Goal: Information Seeking & Learning: Check status

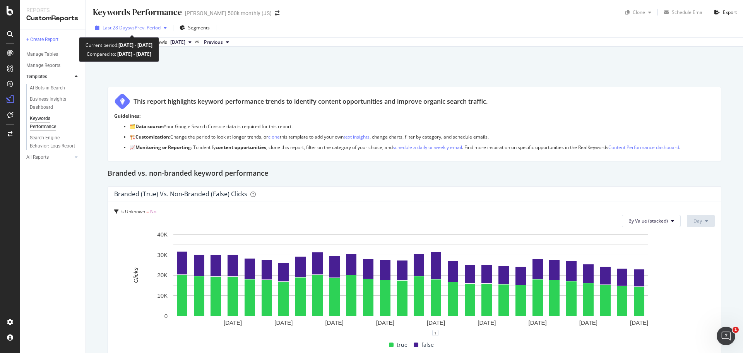
click at [153, 26] on span "vs Prev. Period" at bounding box center [145, 27] width 31 height 7
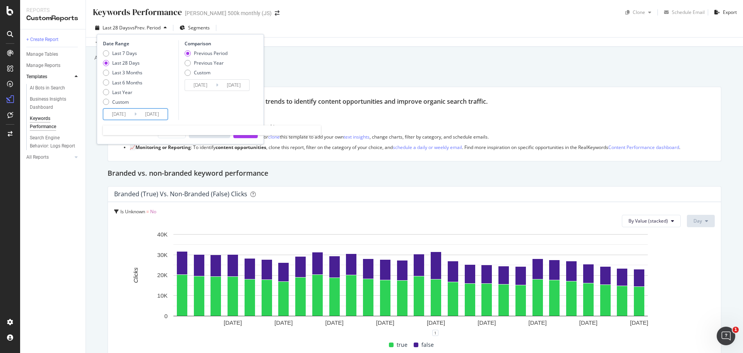
click at [122, 114] on input "2025/08/25" at bounding box center [118, 114] width 31 height 11
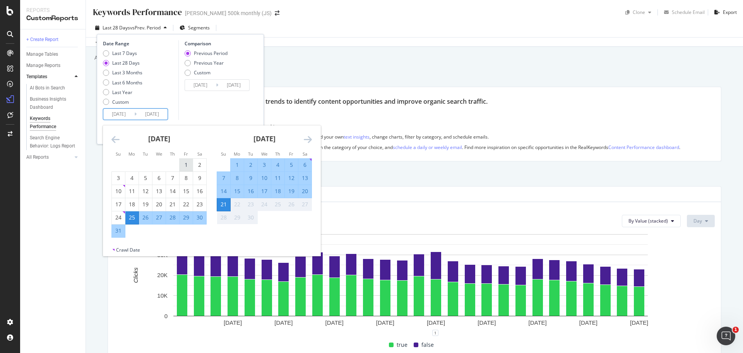
click at [183, 164] on div "1" at bounding box center [186, 165] width 13 height 8
type input "2025/08/01"
type input "2025/06/10"
type input "2025/07/31"
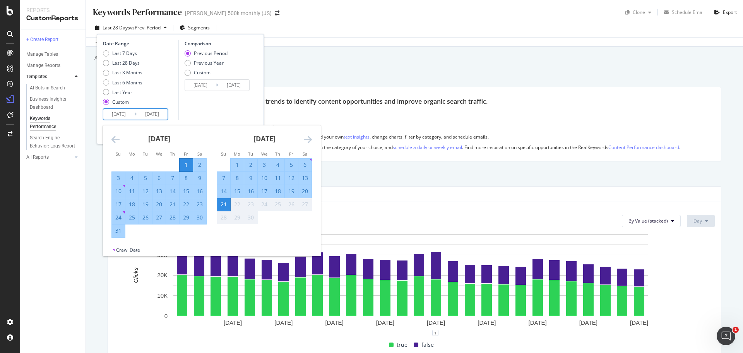
click at [115, 233] on div "31" at bounding box center [118, 231] width 13 height 8
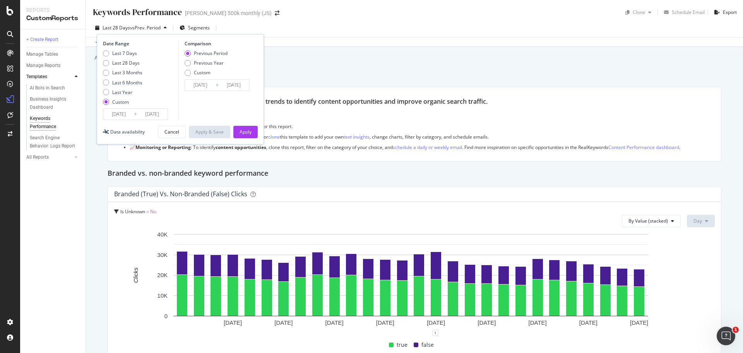
type input "2025/08/31"
click at [194, 65] on div "Previous Year" at bounding box center [209, 63] width 30 height 7
type input "2024/08/02"
type input "2024/09/01"
click at [248, 131] on div "Apply" at bounding box center [246, 131] width 12 height 7
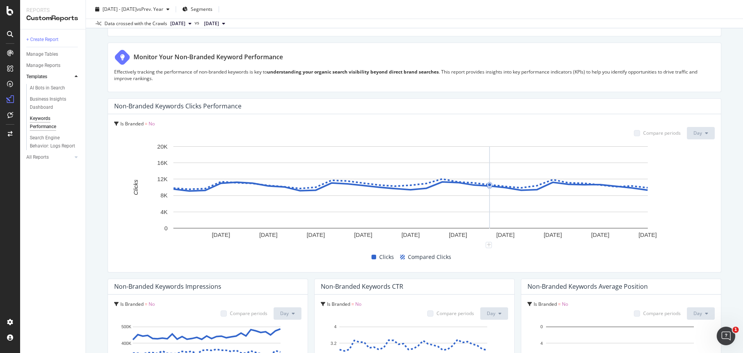
scroll to position [339, 0]
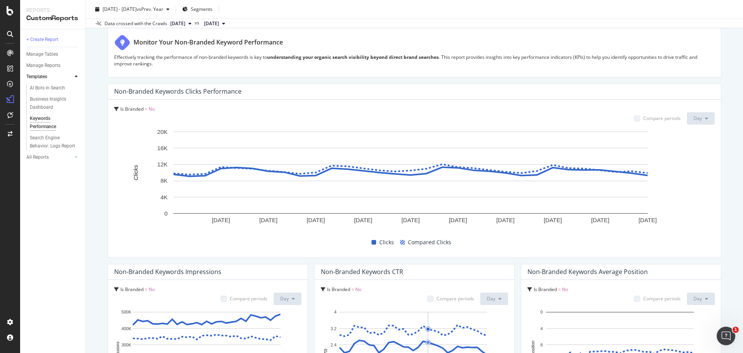
click at [724, 171] on div "Keywords Performance Keywords Performance Benjamin Moore 500k monthly (JS) Clon…" at bounding box center [414, 176] width 657 height 353
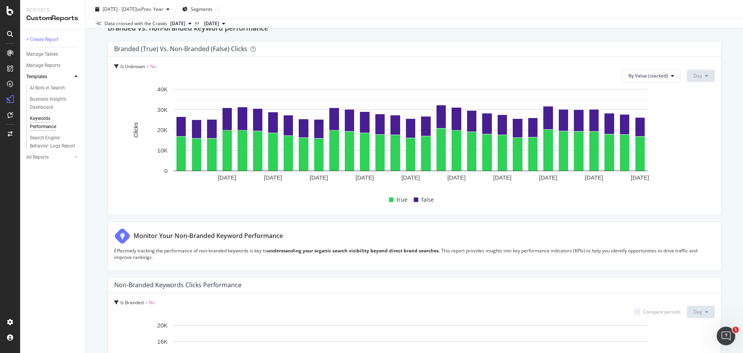
scroll to position [0, 0]
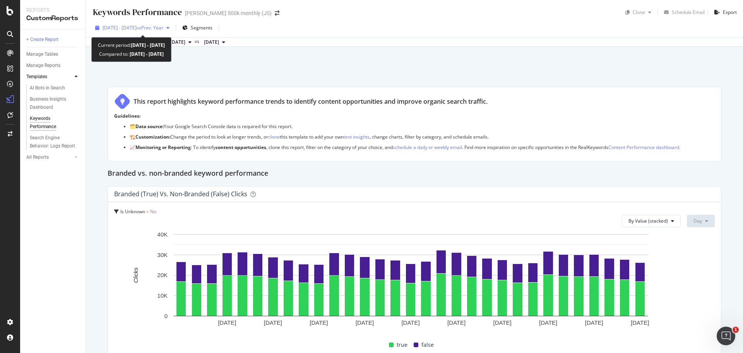
click at [137, 27] on span "2025 Aug. 1st - Aug. 31st" at bounding box center [120, 27] width 34 height 7
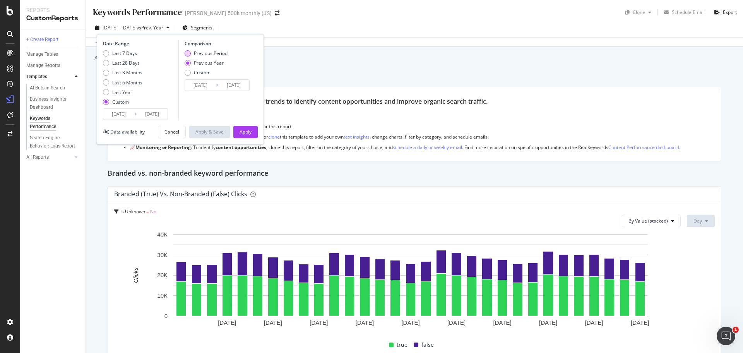
click at [197, 55] on div "Previous Period" at bounding box center [211, 53] width 34 height 7
type input "2025/07/01"
type input "2025/07/31"
click at [243, 128] on div "Apply" at bounding box center [246, 132] width 12 height 12
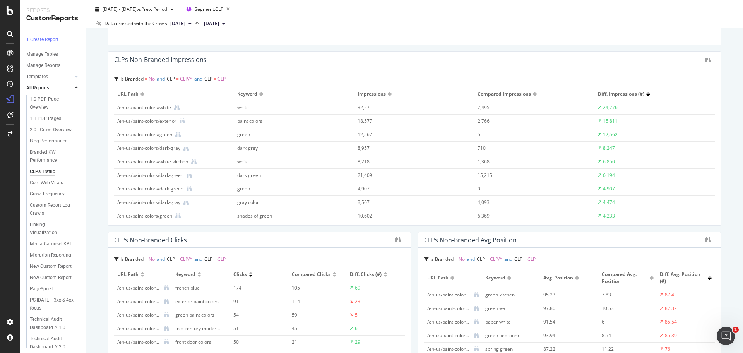
scroll to position [193, 0]
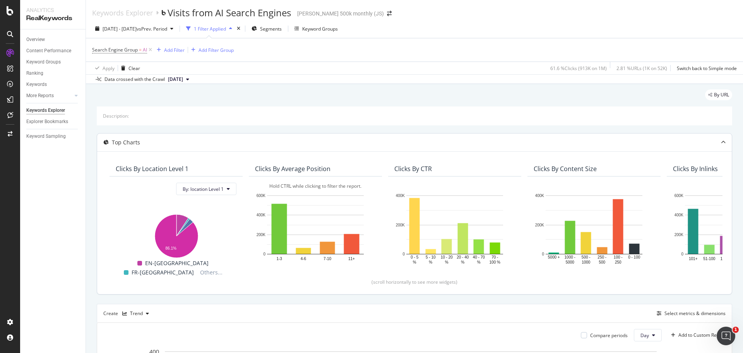
drag, startPoint x: 36, startPoint y: 200, endPoint x: 317, endPoint y: 216, distance: 280.6
click at [36, 200] on div "Overview Content Performance Keyword Groups Ranking Keywords More Reports Count…" at bounding box center [52, 190] width 65 height 323
drag, startPoint x: 575, startPoint y: 70, endPoint x: 591, endPoint y: 70, distance: 16.3
click at [591, 70] on div "61.6 % Clicks ( 913K on 1M )" at bounding box center [578, 68] width 56 height 7
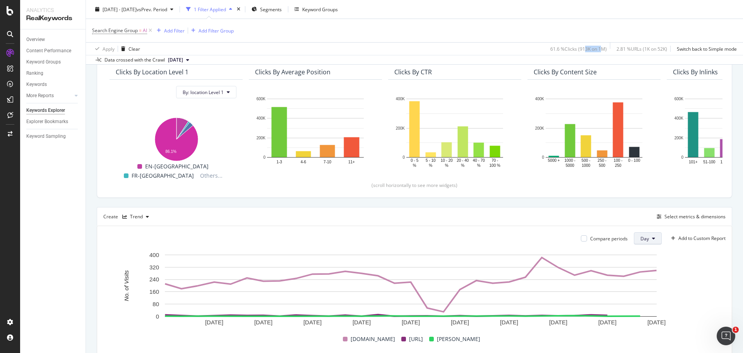
click at [649, 239] on button "Day" at bounding box center [648, 238] width 28 height 12
click at [641, 282] on span "Month" at bounding box center [640, 282] width 14 height 7
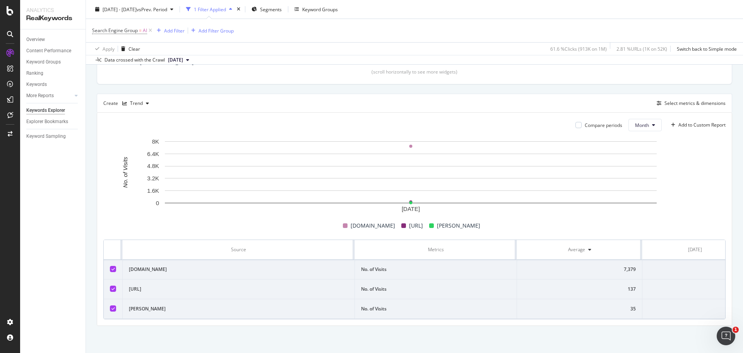
scroll to position [0, 30]
drag, startPoint x: 700, startPoint y: 261, endPoint x: 712, endPoint y: 262, distance: 11.2
click at [712, 262] on td "7,379" at bounding box center [672, 270] width 105 height 20
copy div "7,379"
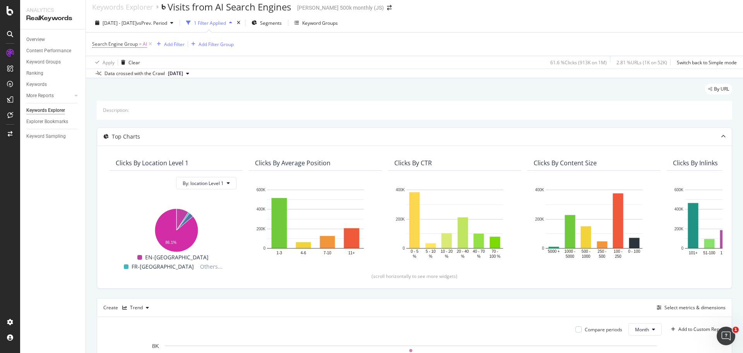
scroll to position [0, 0]
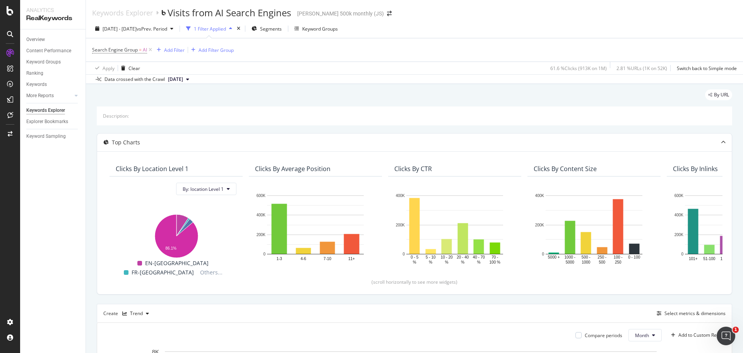
click at [183, 78] on span "[DATE]" at bounding box center [175, 79] width 15 height 7
click at [301, 103] on div "By URL" at bounding box center [414, 97] width 635 height 17
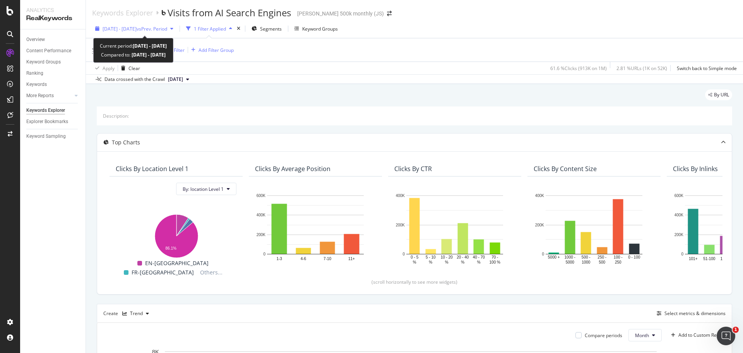
click at [167, 28] on span "vs Prev. Period" at bounding box center [152, 29] width 31 height 7
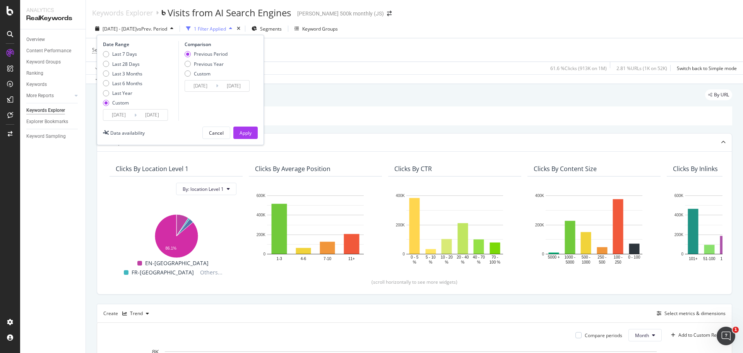
click at [124, 118] on input "2025/08/01" at bounding box center [118, 115] width 31 height 11
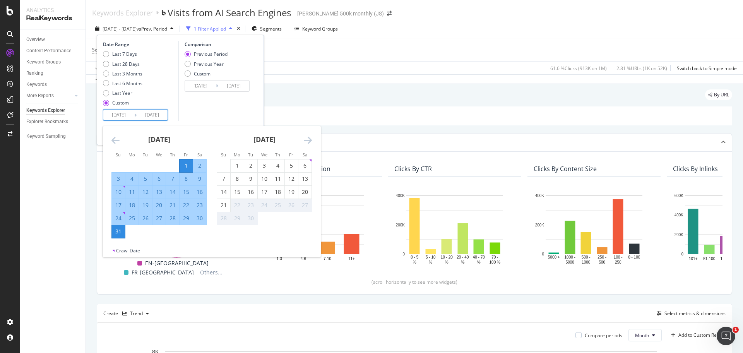
click at [114, 140] on icon "Move backward to switch to the previous month." at bounding box center [115, 139] width 8 height 9
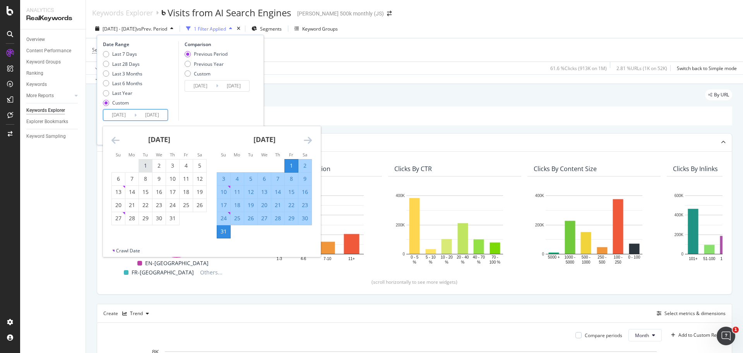
click at [144, 166] on div "1" at bounding box center [145, 166] width 13 height 8
type input "2025/07/01"
type input "2025/04/30"
type input "2025/06/30"
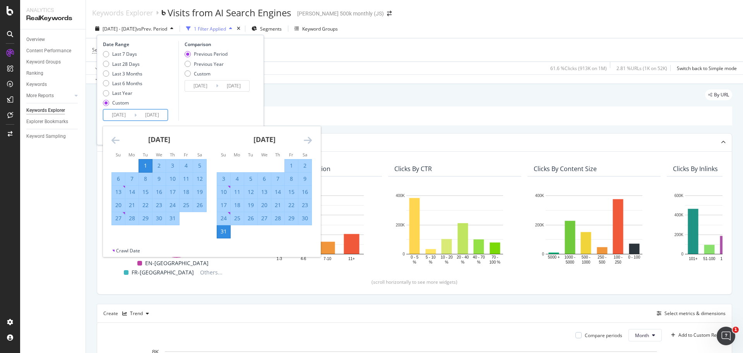
click at [174, 219] on div "31" at bounding box center [172, 218] width 13 height 8
type input "2025/07/31"
type input "2025/05/31"
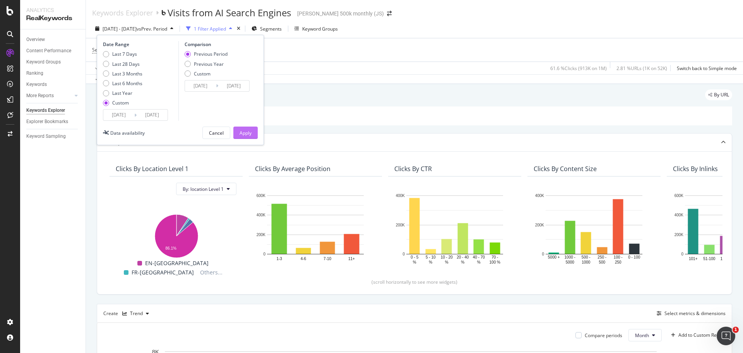
click at [251, 133] on div "Apply" at bounding box center [246, 133] width 12 height 7
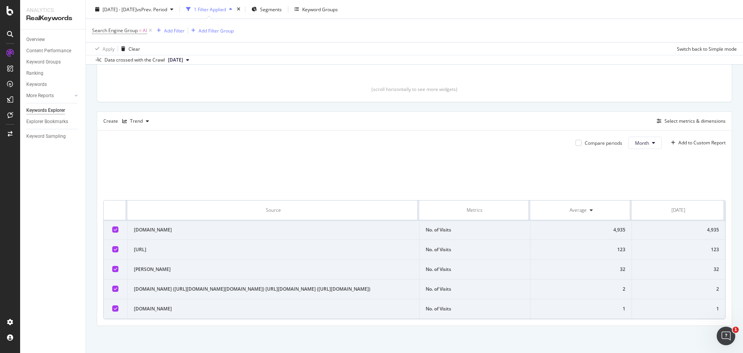
scroll to position [242, 0]
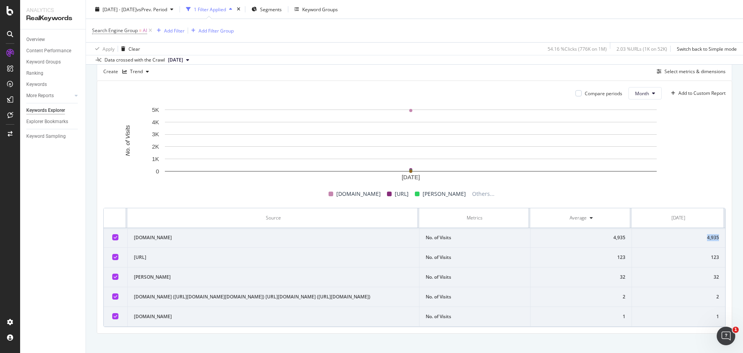
drag, startPoint x: 700, startPoint y: 238, endPoint x: 716, endPoint y: 238, distance: 16.6
click at [716, 238] on td "4,935" at bounding box center [678, 238] width 93 height 20
copy div "4,935"
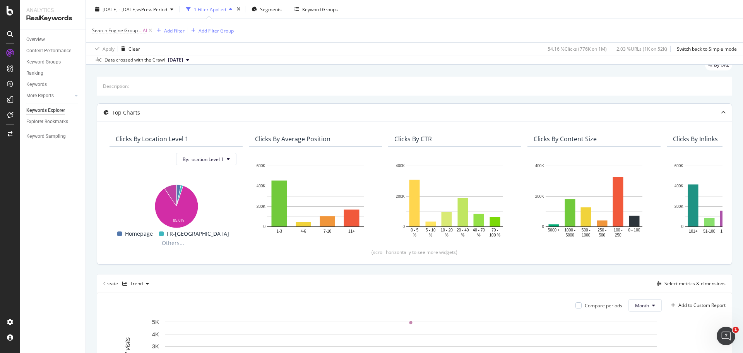
scroll to position [0, 0]
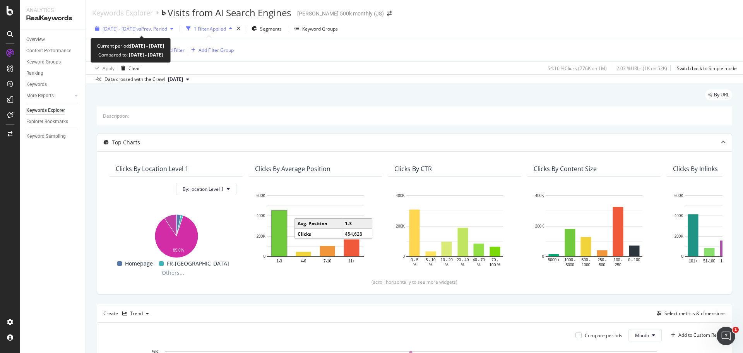
click at [122, 27] on span "[DATE] - [DATE]" at bounding box center [120, 29] width 34 height 7
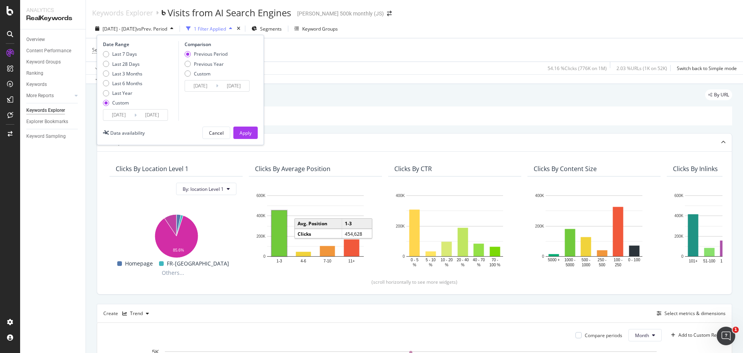
click at [134, 115] on input "2025/07/01" at bounding box center [118, 115] width 31 height 11
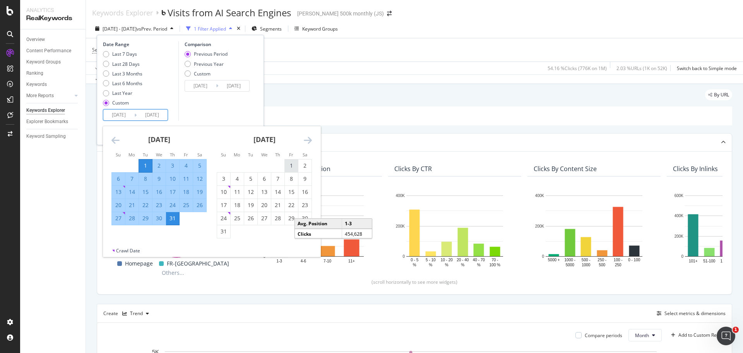
click at [290, 165] on div "1" at bounding box center [291, 166] width 13 height 8
type input "2025/08/01"
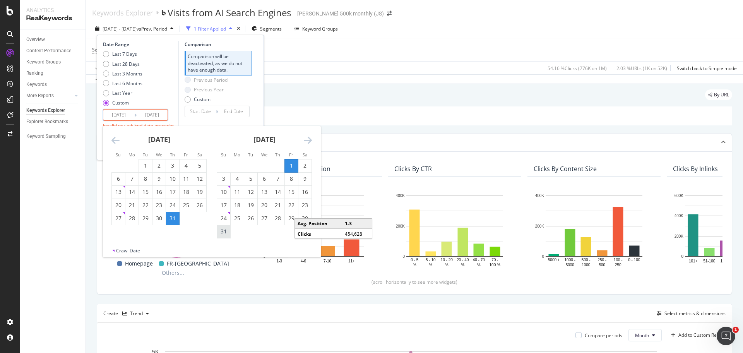
click at [226, 231] on div "31" at bounding box center [223, 232] width 13 height 8
type input "2025/08/31"
type input "2025/07/01"
type input "2025/07/31"
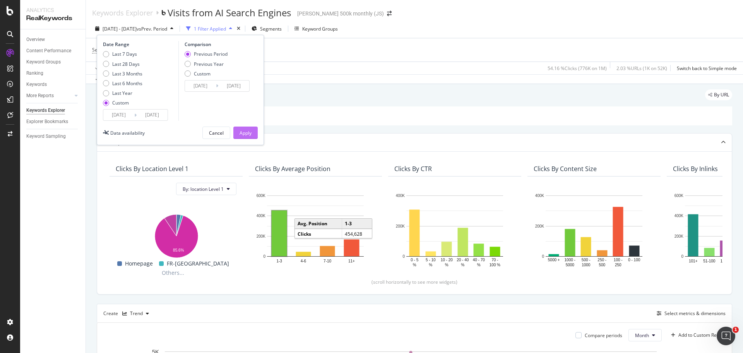
click at [245, 134] on div "Apply" at bounding box center [246, 133] width 12 height 7
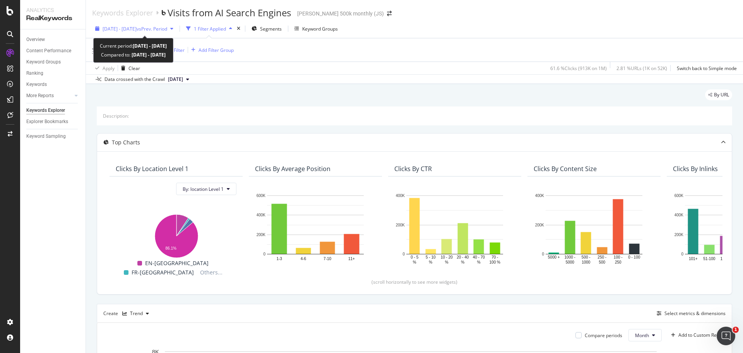
click at [137, 29] on span "2025 Aug. 1st - Aug. 31st" at bounding box center [120, 29] width 34 height 7
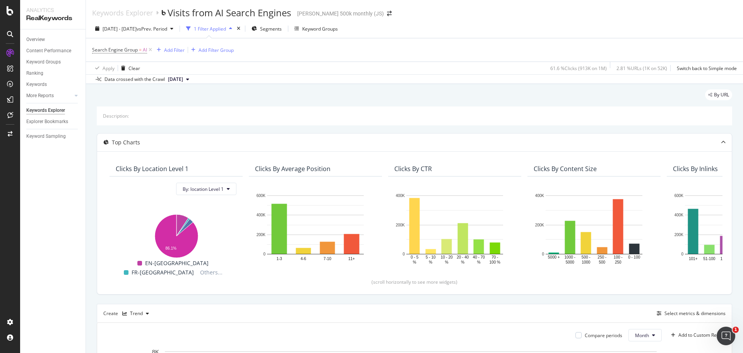
click at [458, 96] on div "By URL" at bounding box center [414, 97] width 635 height 17
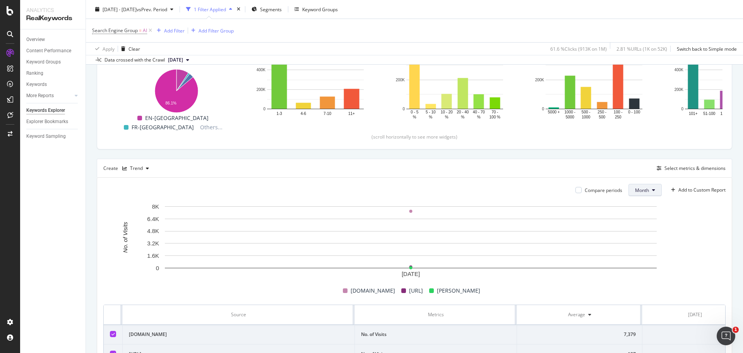
click at [641, 188] on button "Month" at bounding box center [644, 190] width 33 height 12
click at [635, 206] on span "Day" at bounding box center [634, 205] width 15 height 7
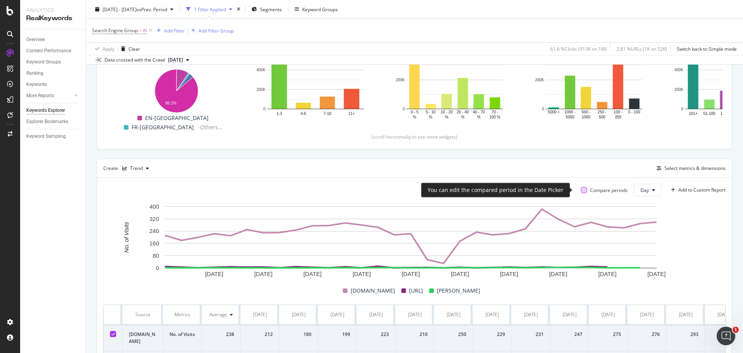
click at [581, 192] on div at bounding box center [584, 190] width 6 height 6
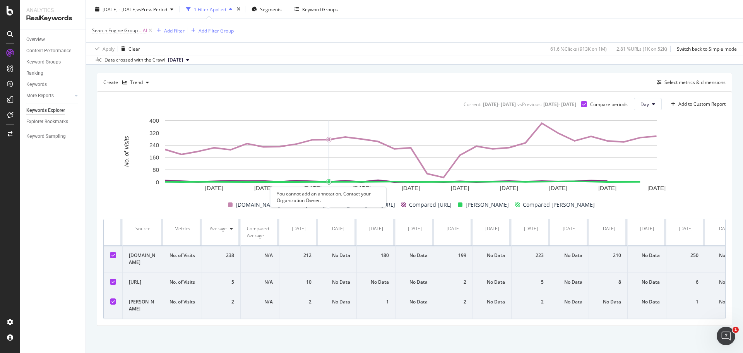
scroll to position [242, 0]
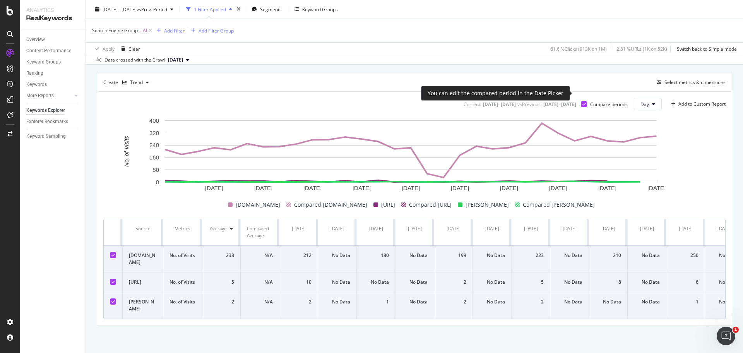
click at [582, 102] on icon at bounding box center [583, 104] width 3 height 4
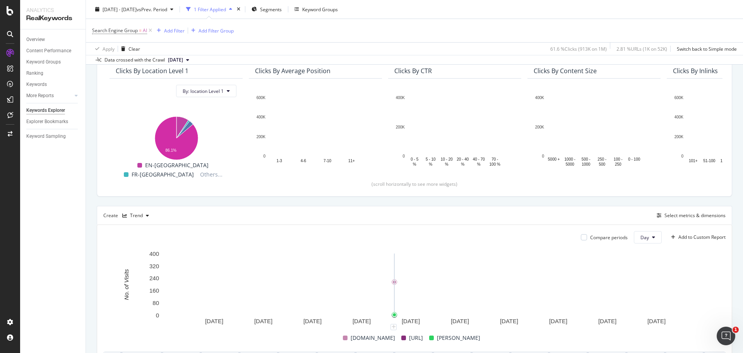
scroll to position [93, 0]
